Goal: Information Seeking & Learning: Learn about a topic

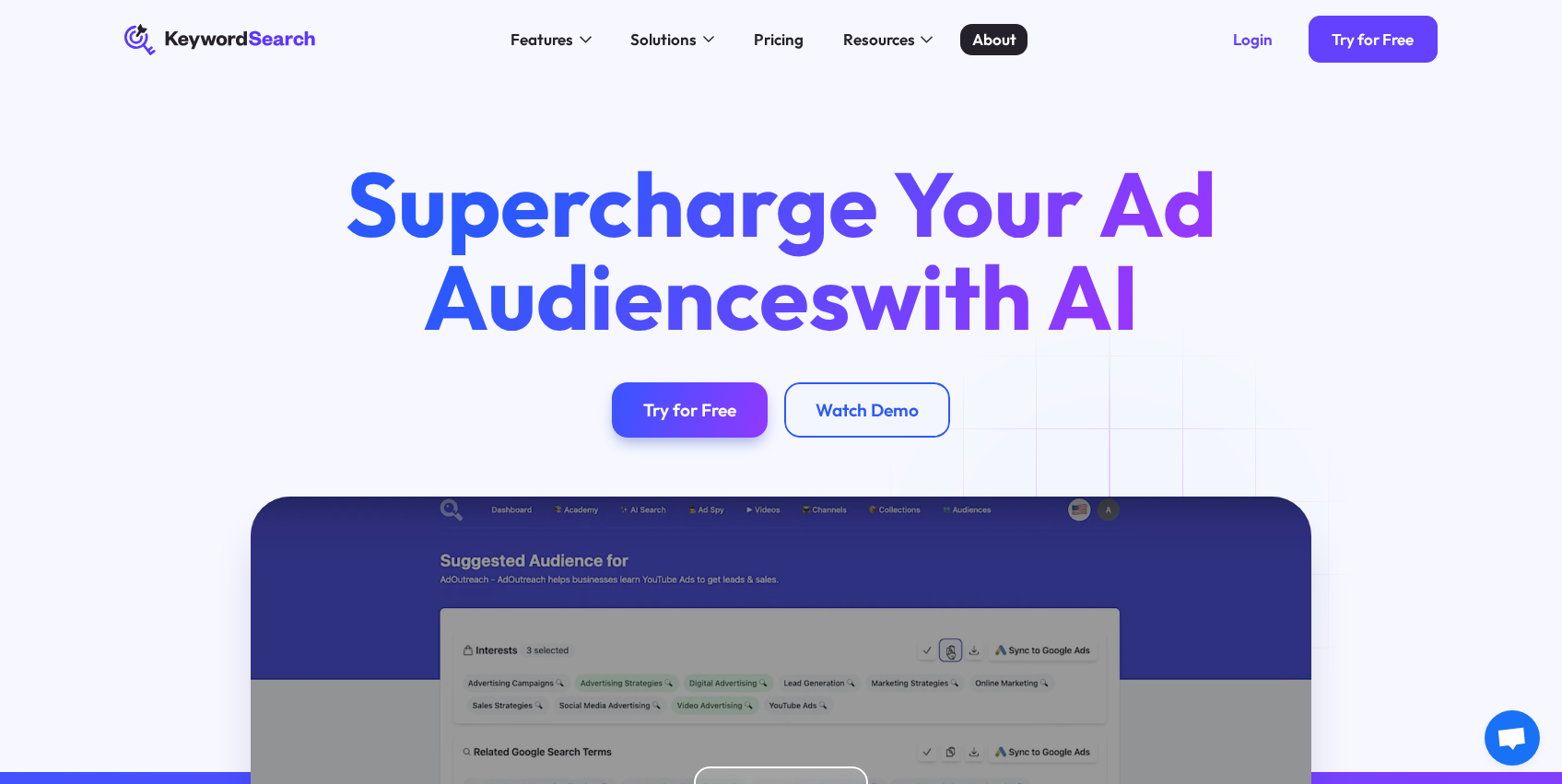
click at [991, 35] on div "About" at bounding box center [995, 40] width 44 height 24
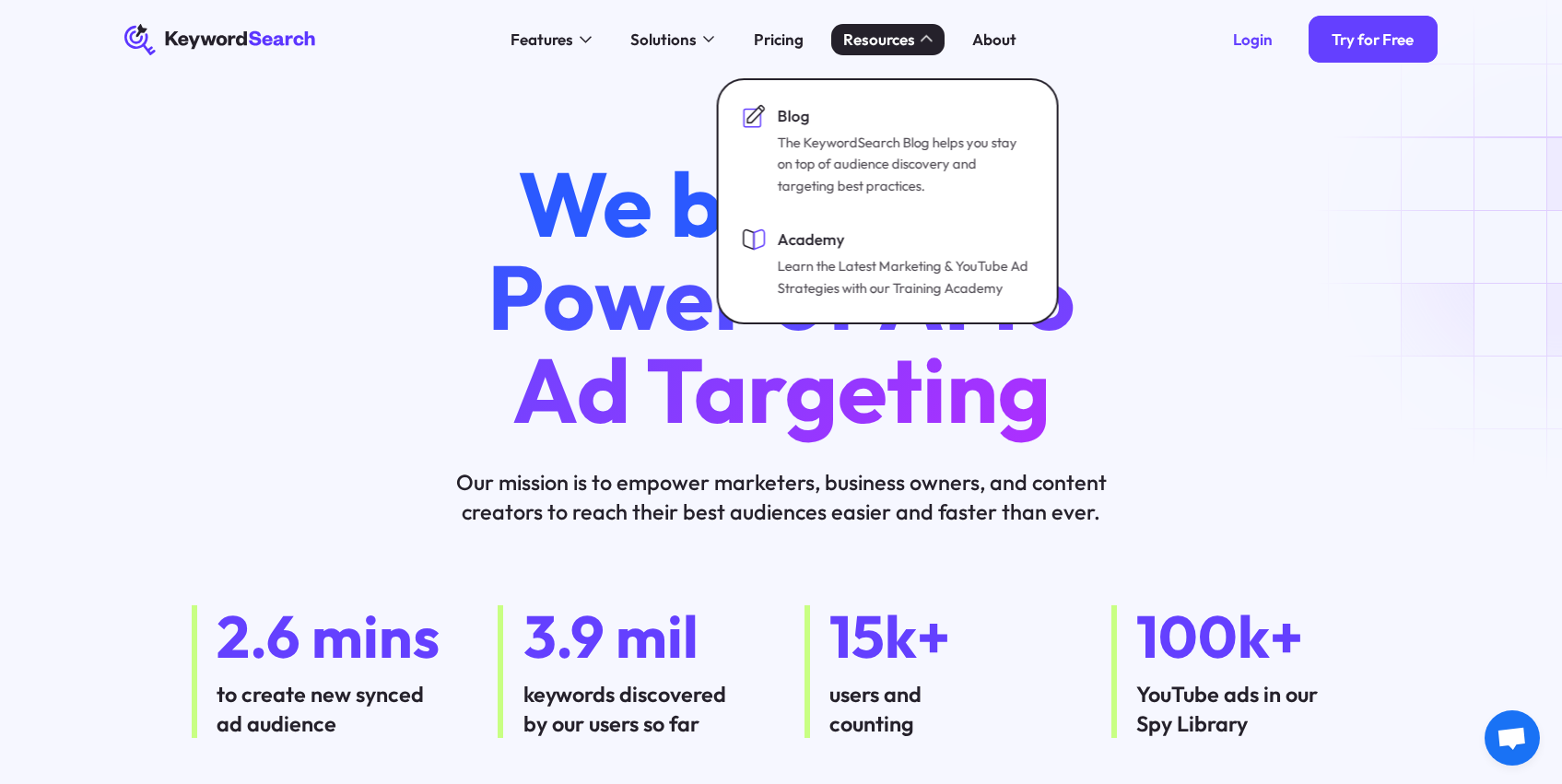
scroll to position [733, 0]
